Goal: Task Accomplishment & Management: Use online tool/utility

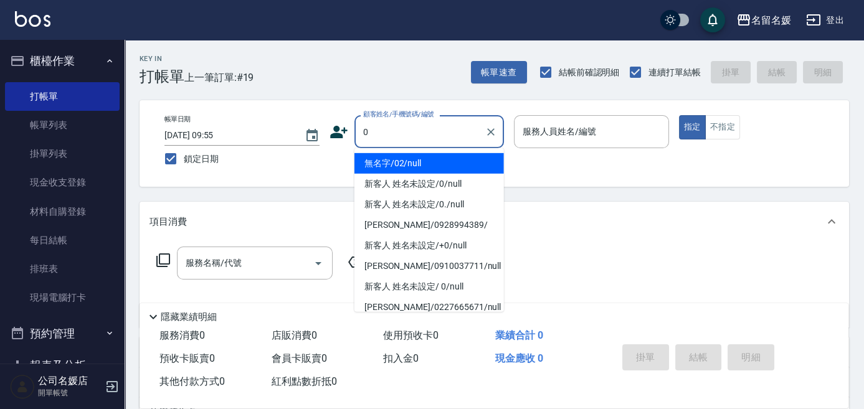
type input "0"
type input "04"
type input "無名字/02/null"
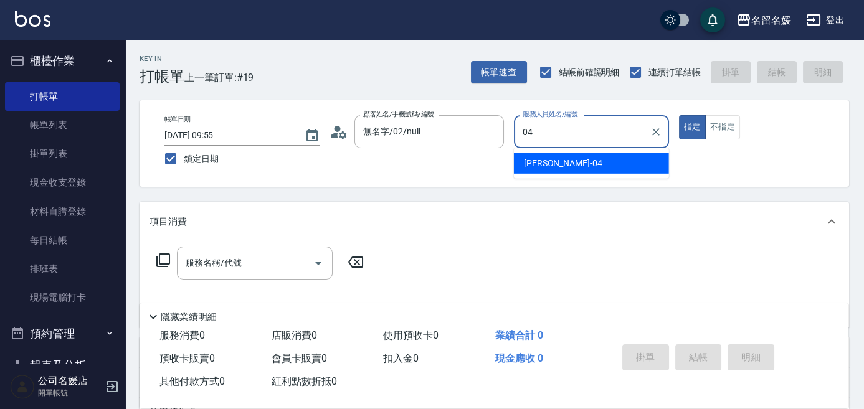
type input "04"
type button "true"
type input "[PERSON_NAME]-04"
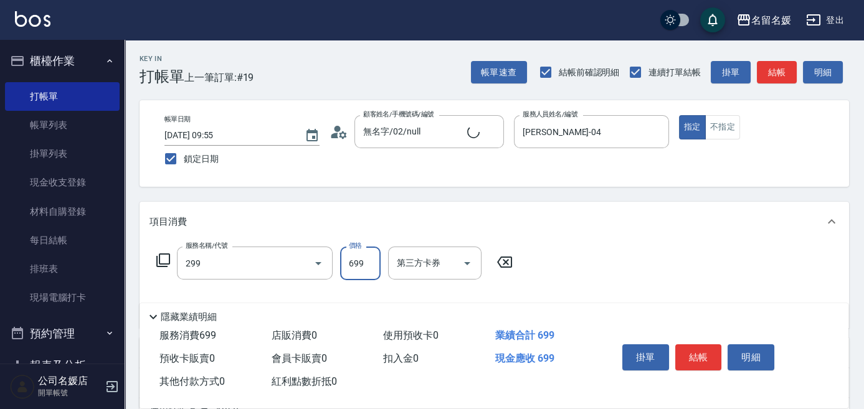
type input "滾珠洗髮699(299)"
type input "新客人 姓名未設定/0/null"
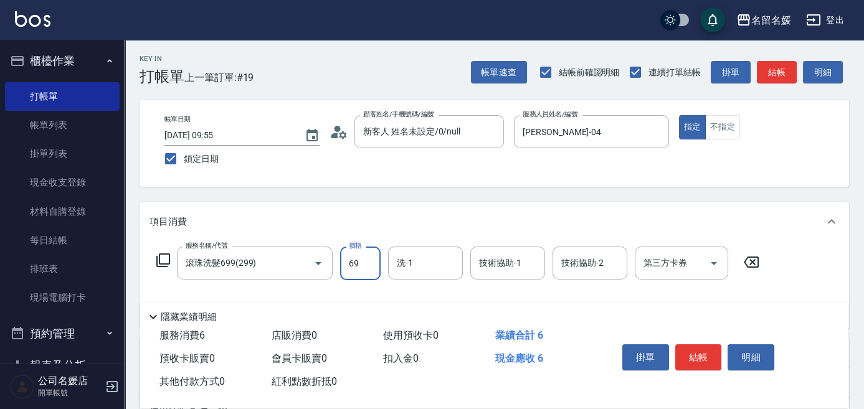
type input "699"
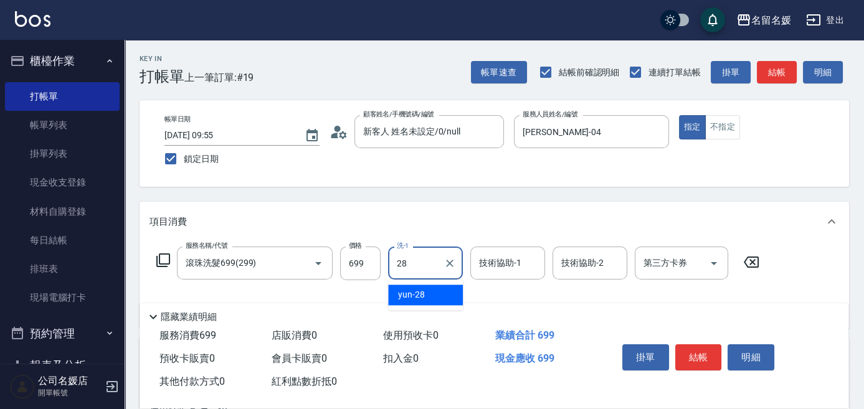
type input "yun-28"
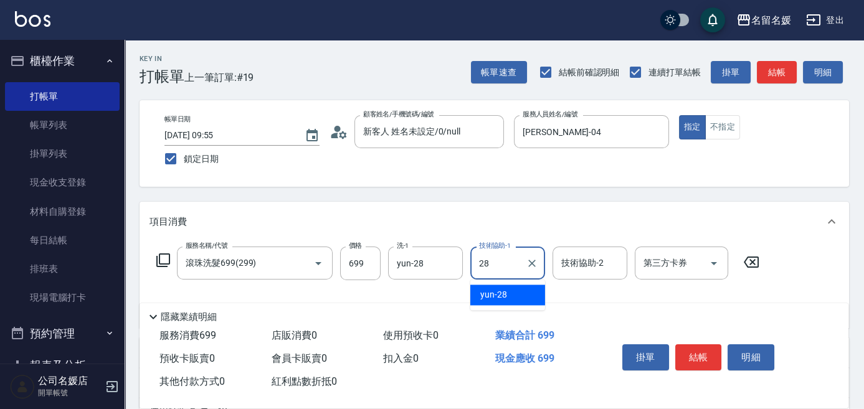
type input "yun-28"
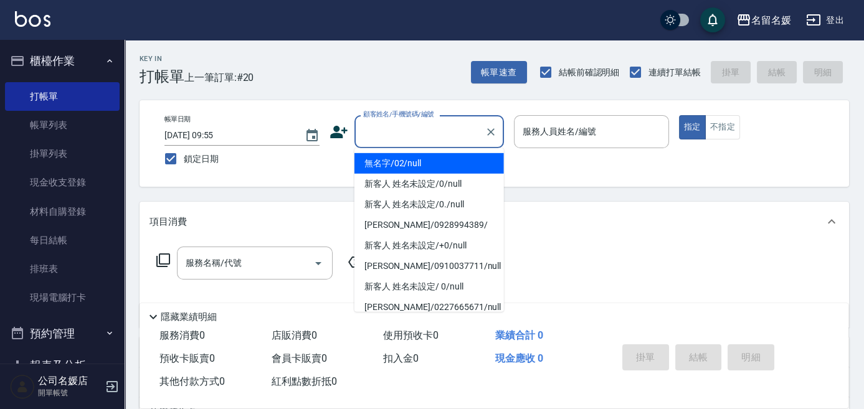
click at [409, 133] on input "顧客姓名/手機號碼/編號" at bounding box center [420, 132] width 120 height 22
click at [417, 163] on li "無名字/02/null" at bounding box center [428, 163] width 149 height 21
type input "無名字/02/null"
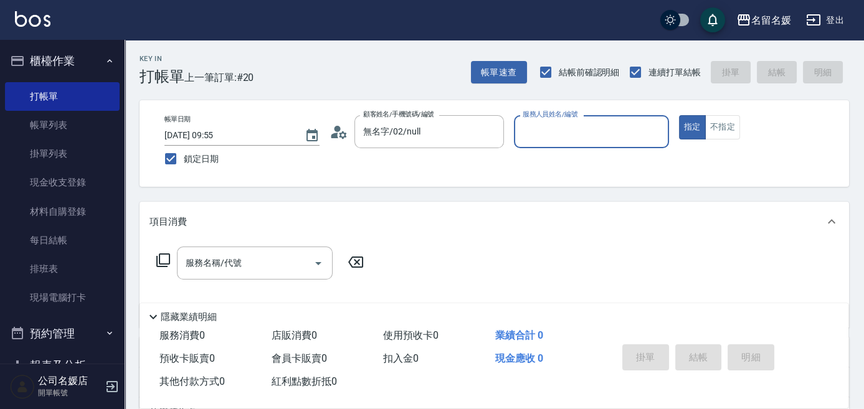
click at [567, 133] on input "服務人員姓名/編號" at bounding box center [591, 132] width 144 height 22
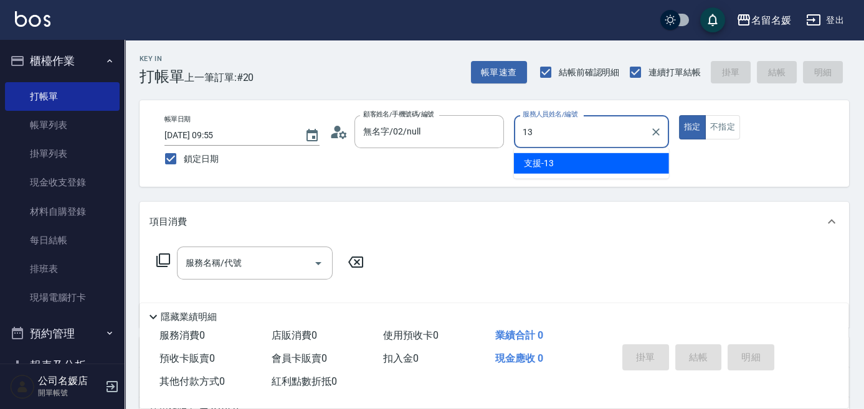
click at [579, 160] on div "支援 -13" at bounding box center [591, 163] width 155 height 21
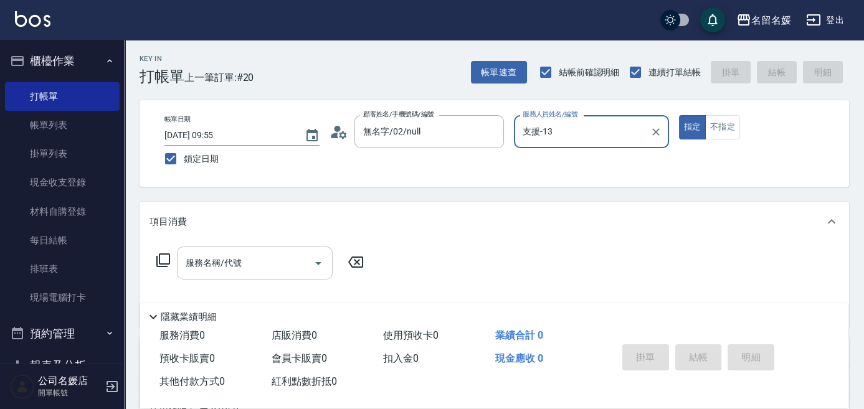
type input "支援-13"
click at [259, 265] on input "服務名稱/代號" at bounding box center [245, 263] width 126 height 22
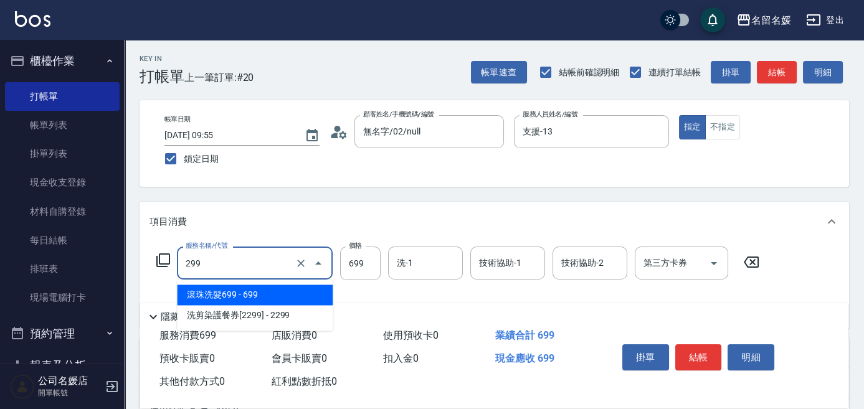
drag, startPoint x: 257, startPoint y: 265, endPoint x: 259, endPoint y: 288, distance: 23.8
click at [258, 270] on input "299" at bounding box center [237, 263] width 110 height 22
click at [259, 290] on span "滾珠洗髮699 - 699" at bounding box center [255, 295] width 156 height 21
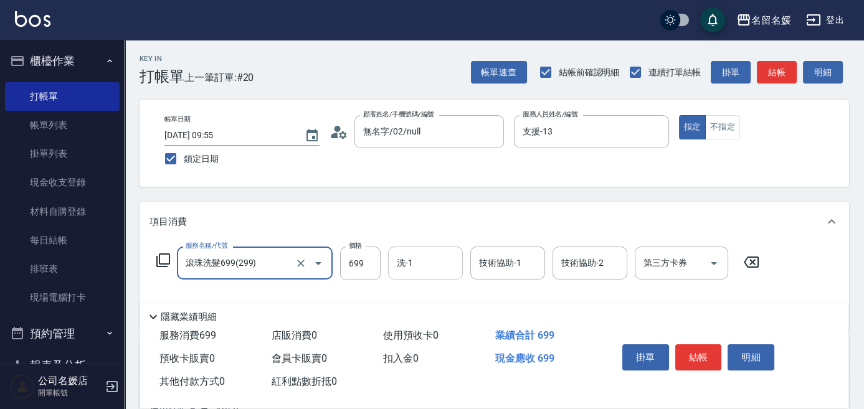
type input "滾珠洗髮699(299)"
click at [432, 263] on input "洗-1" at bounding box center [426, 263] width 64 height 22
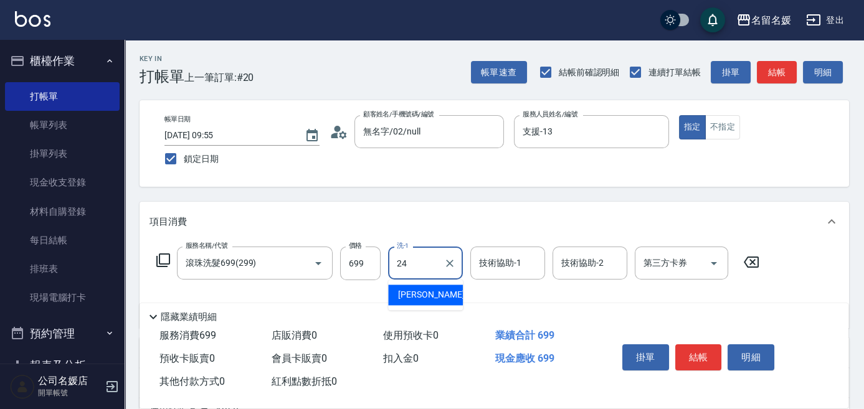
click at [446, 291] on div "[PERSON_NAME]-24" at bounding box center [425, 295] width 75 height 21
type input "[PERSON_NAME]-24"
click at [503, 260] on div "技術協助-1 技術協助-1" at bounding box center [507, 263] width 75 height 33
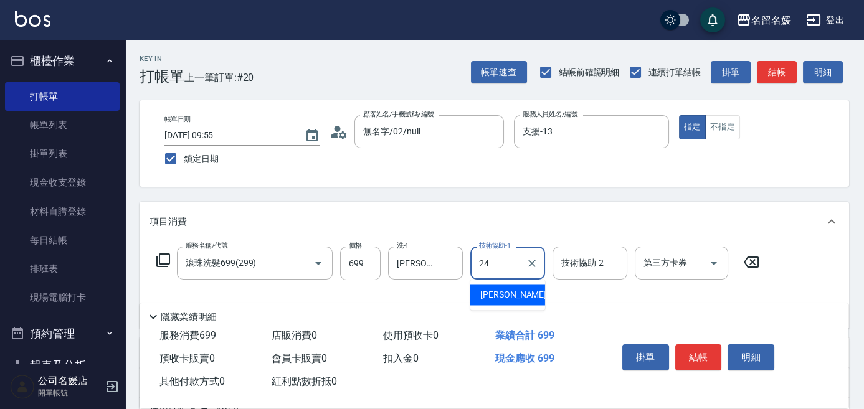
click at [505, 296] on span "[PERSON_NAME]-24" at bounding box center [519, 294] width 78 height 13
type input "[PERSON_NAME]-24"
click at [706, 354] on button "結帳" at bounding box center [698, 357] width 47 height 26
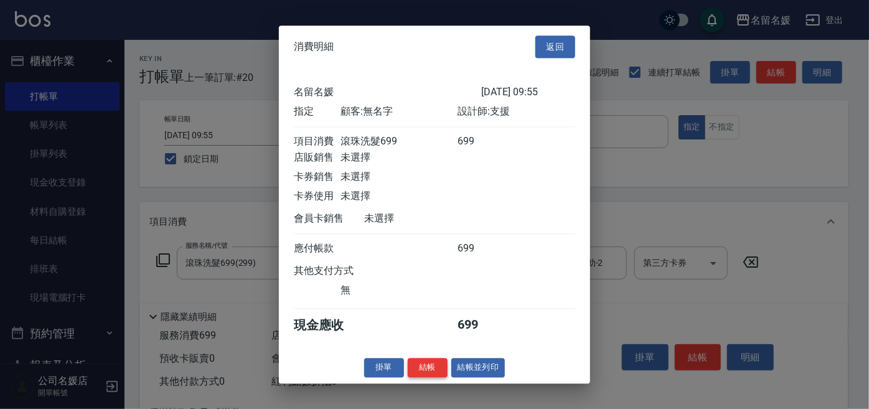
click at [433, 377] on button "結帳" at bounding box center [428, 367] width 40 height 19
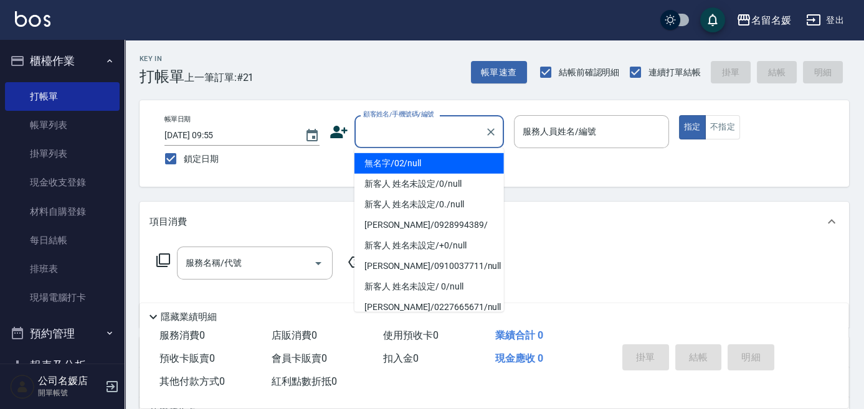
click at [412, 138] on input "顧客姓名/手機號碼/編號" at bounding box center [420, 132] width 120 height 22
drag, startPoint x: 419, startPoint y: 161, endPoint x: 551, endPoint y: 136, distance: 134.4
click at [420, 160] on li "無名字/02/null" at bounding box center [428, 163] width 149 height 21
click at [551, 136] on label "服務人員姓名/編號" at bounding box center [559, 131] width 73 height 12
click at [551, 136] on input "服務人員姓名/編號" at bounding box center [591, 132] width 144 height 22
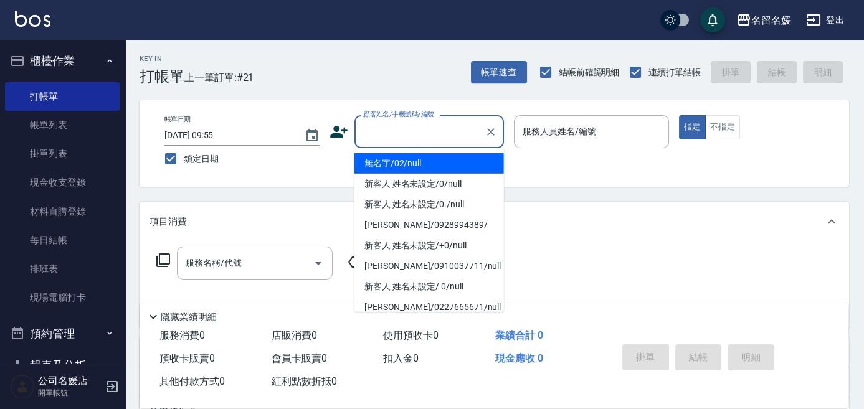
type input "無名字/02/null"
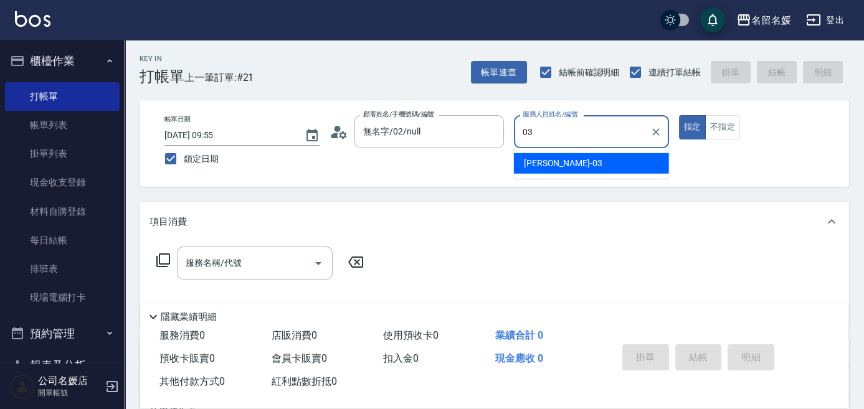
type input "[PERSON_NAME]-03"
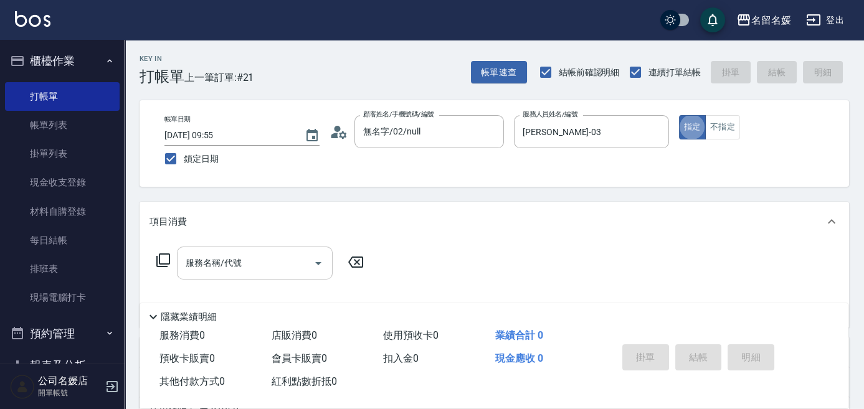
click at [295, 266] on input "服務名稱/代號" at bounding box center [245, 263] width 126 height 22
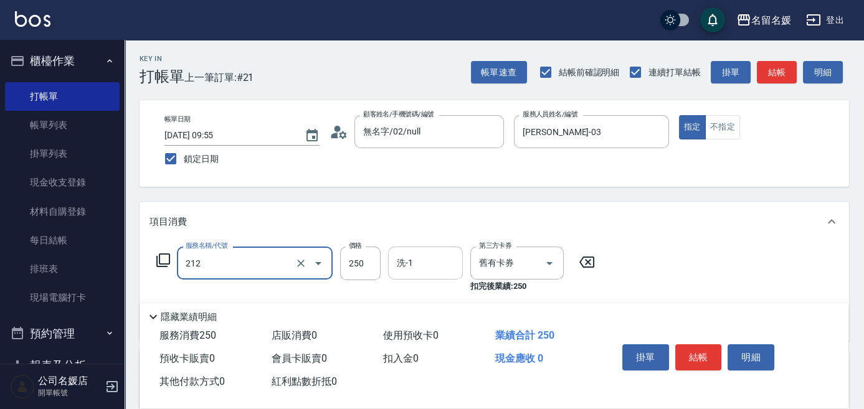
click at [433, 255] on input "洗-1" at bounding box center [426, 263] width 64 height 22
type input "洗髮券-(卡)250(212)"
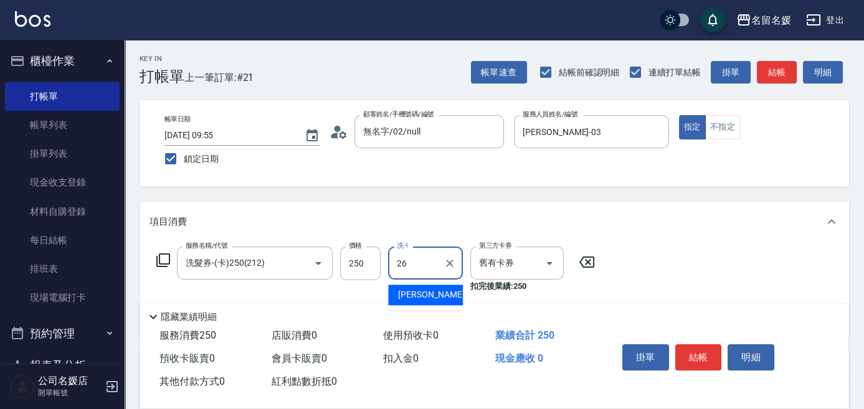
type input "[PERSON_NAME]-26"
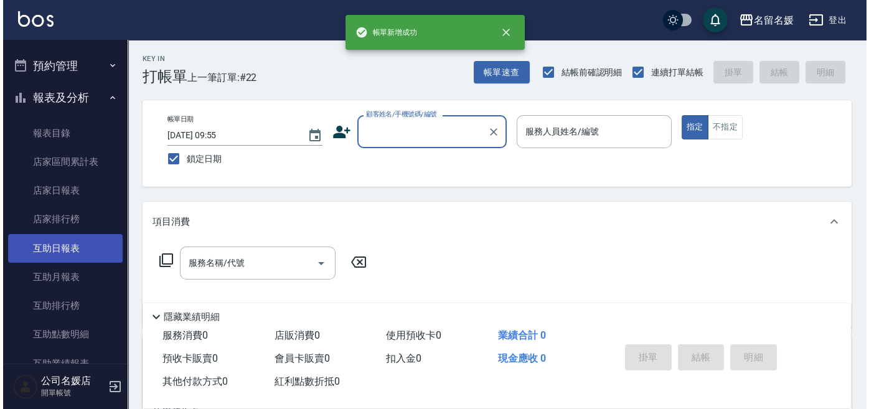
scroll to position [283, 0]
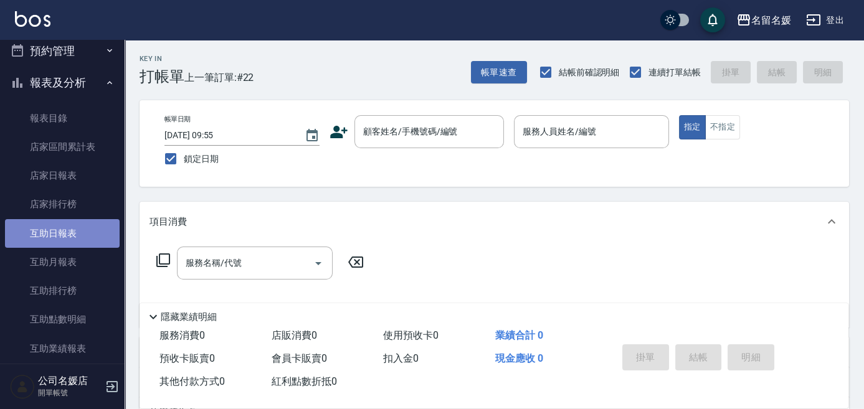
click at [75, 237] on link "互助日報表" at bounding box center [62, 233] width 115 height 29
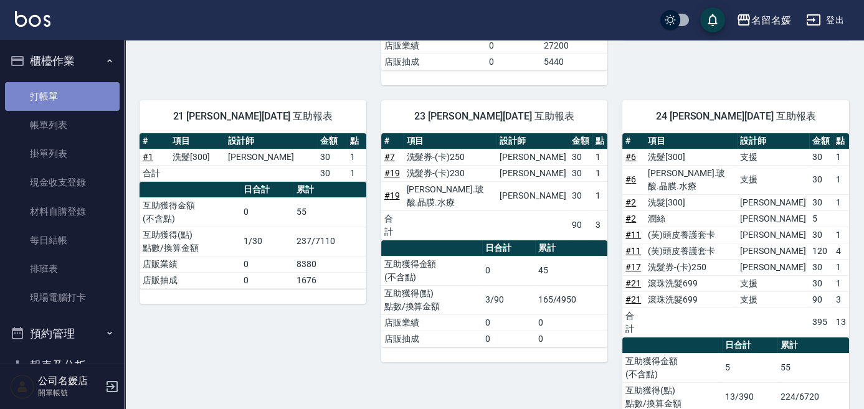
click at [77, 97] on link "打帳單" at bounding box center [62, 96] width 115 height 29
